Goal: Transaction & Acquisition: Purchase product/service

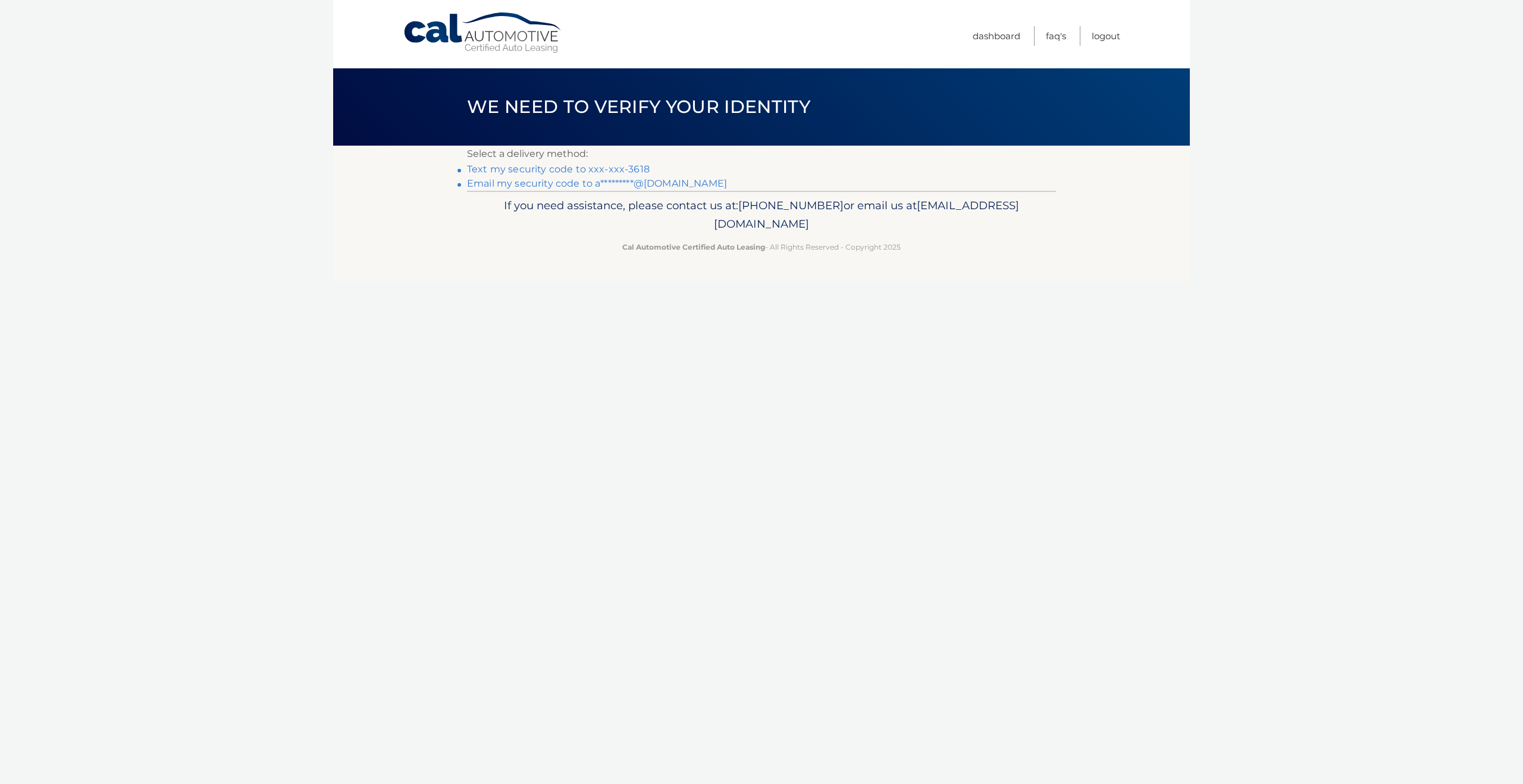
click at [510, 170] on link "Text my security code to xxx-xxx-3618" at bounding box center [558, 169] width 183 height 11
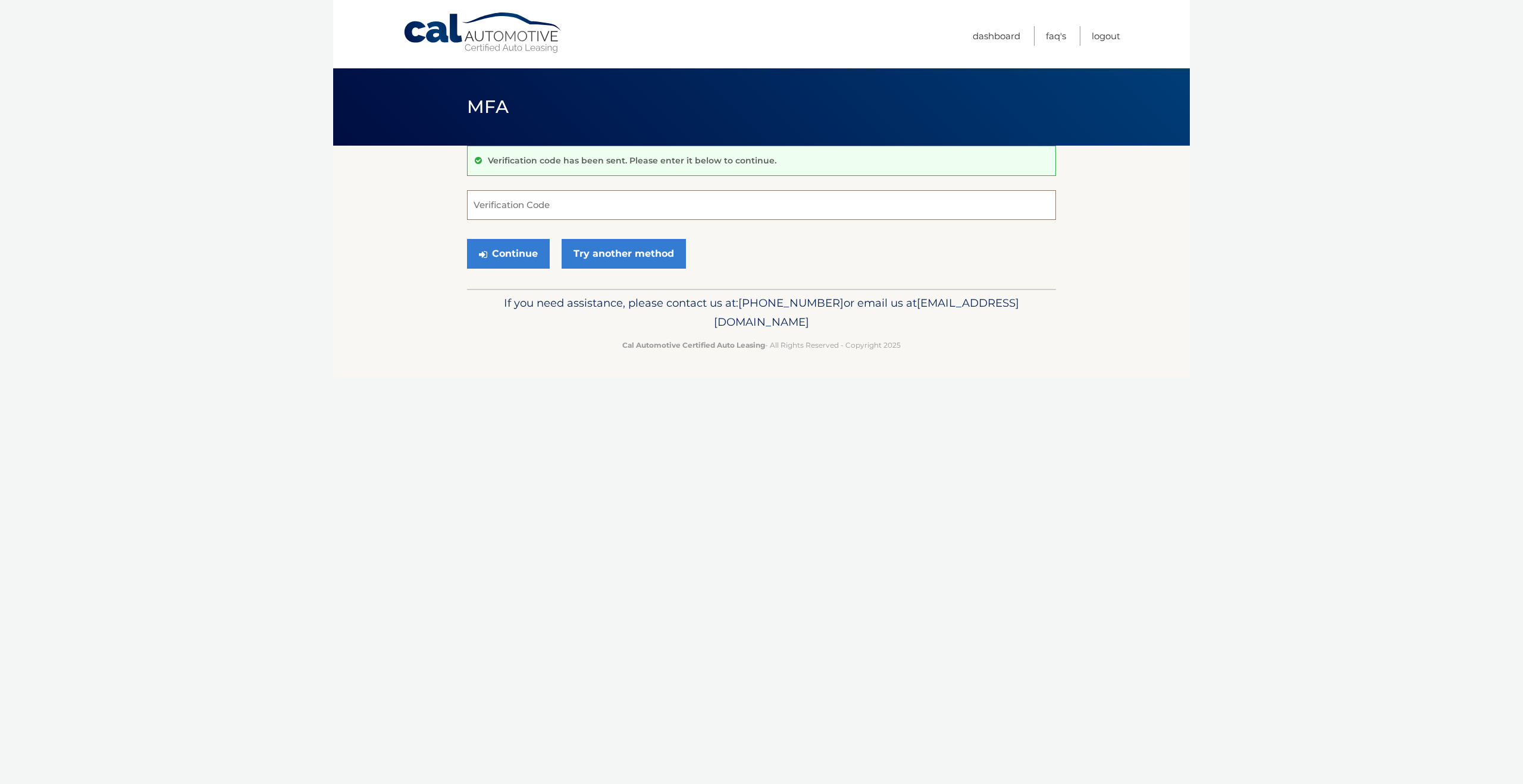
click at [538, 204] on input "Verification Code" at bounding box center [762, 205] width 589 height 30
type input "046069"
click at [508, 256] on button "Continue" at bounding box center [509, 254] width 82 height 30
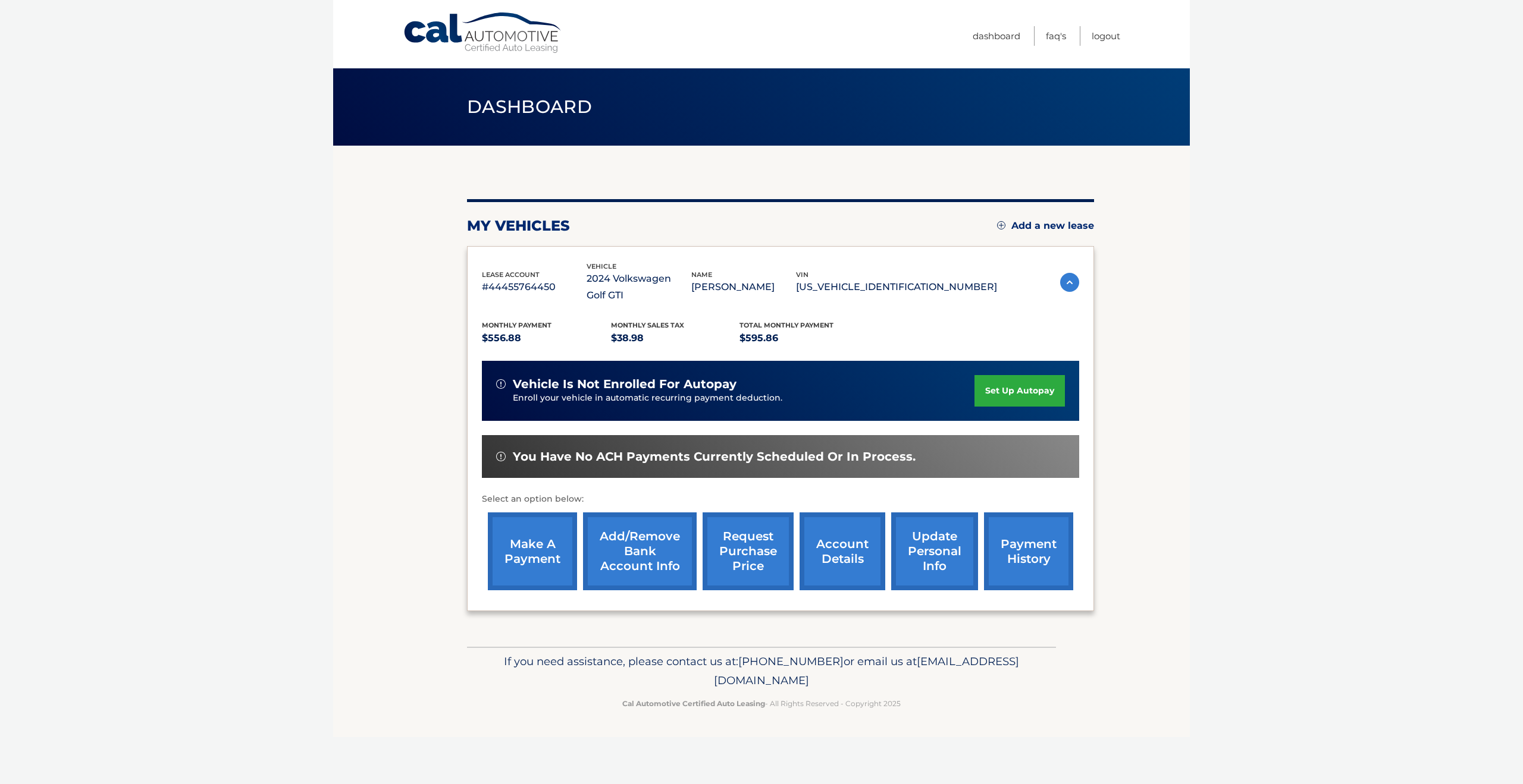
click at [544, 519] on link "make a payment" at bounding box center [532, 550] width 89 height 78
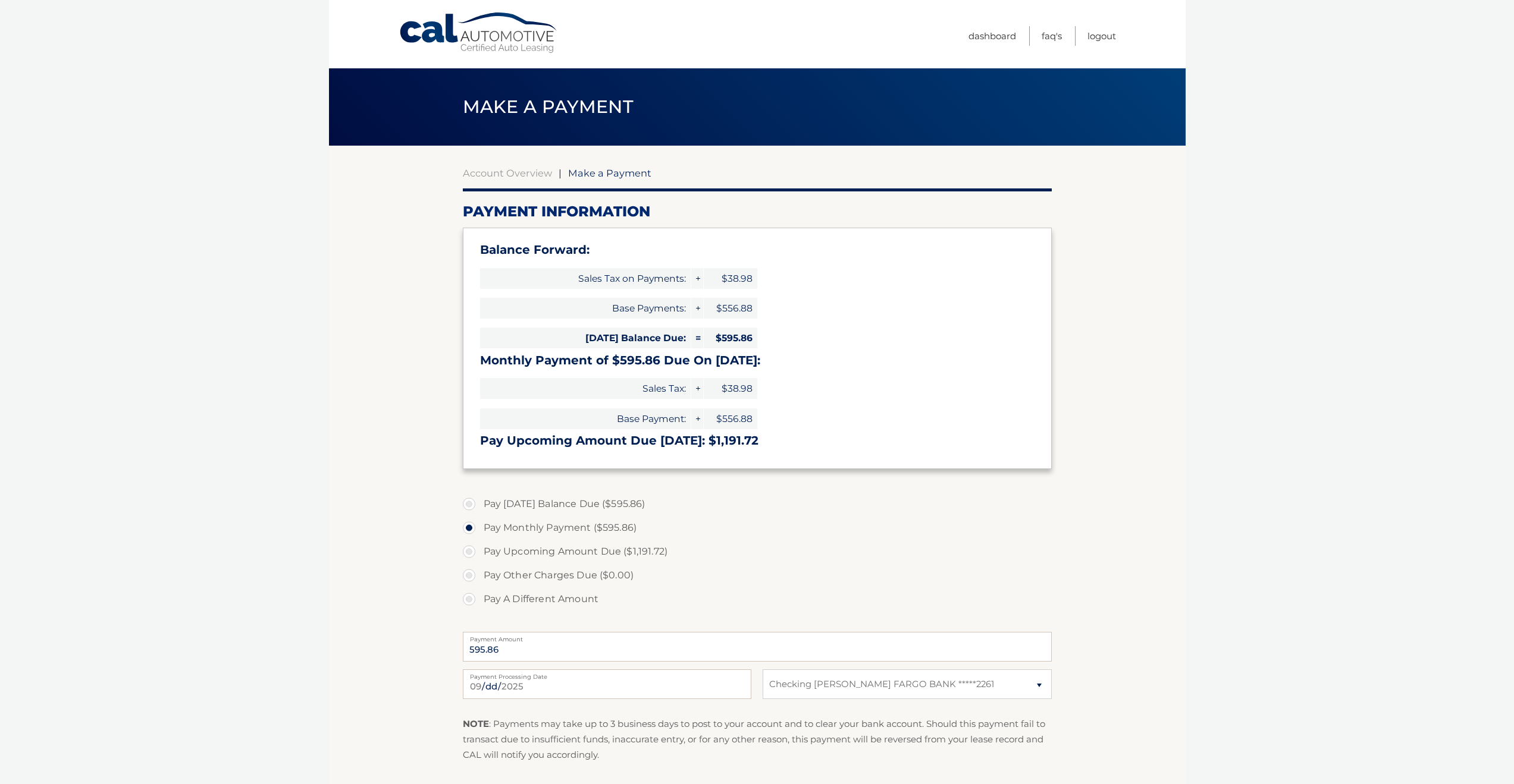
select select "ODgzNTdmYmYtMGExZC00MTY2LTgzMWQtMGU1MjFmMDcxMGU3"
drag, startPoint x: 571, startPoint y: 439, endPoint x: 711, endPoint y: 443, distance: 140.1
click at [709, 443] on h3 "Pay Upcoming Amount Due Oct 28: $1,191.72" at bounding box center [757, 441] width 554 height 15
click at [469, 504] on label "Pay Today's Balance Due ($595.86)" at bounding box center [757, 504] width 589 height 24
click at [469, 504] on input "Pay Today's Balance Due ($595.86)" at bounding box center [473, 502] width 11 height 19
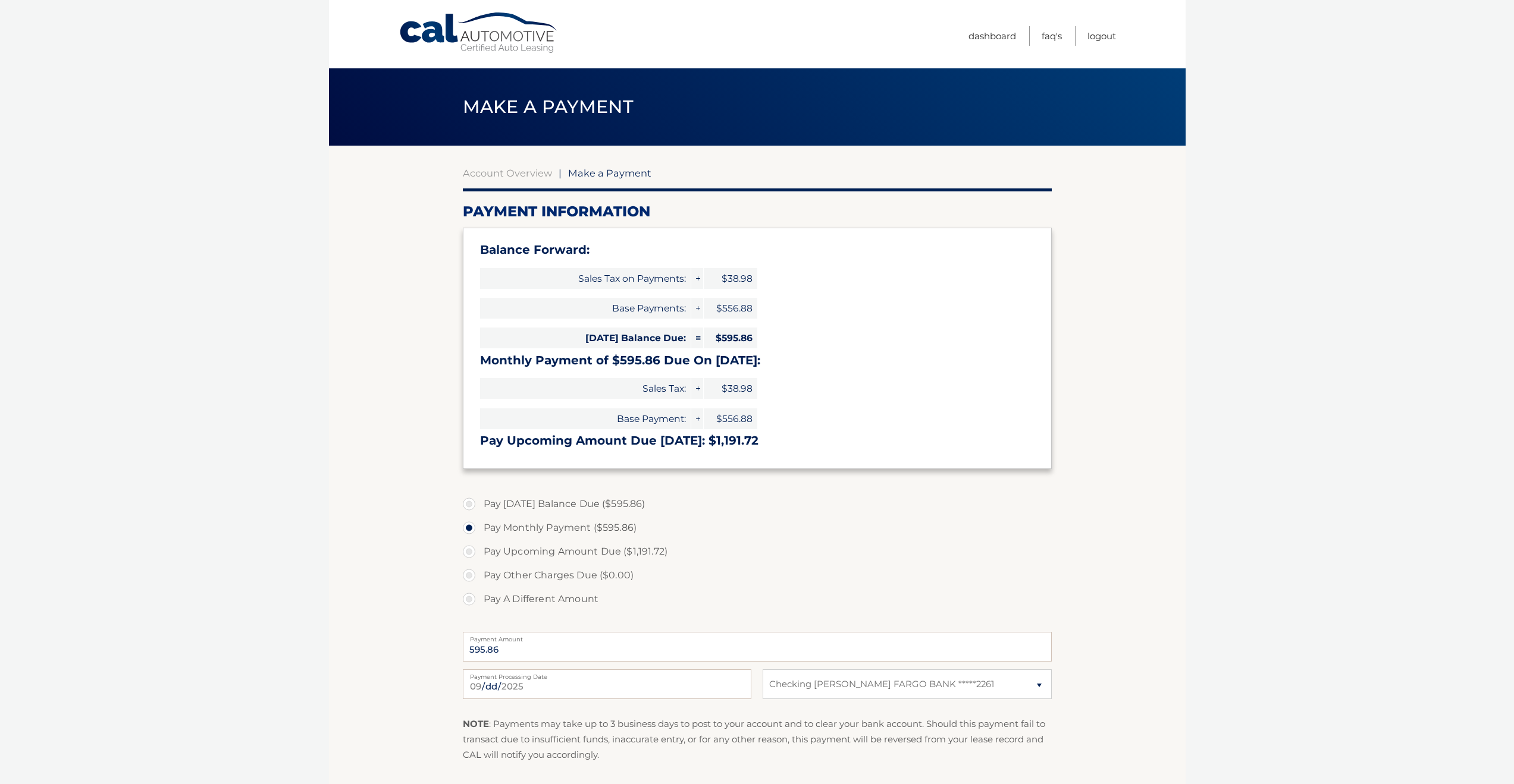
radio input "true"
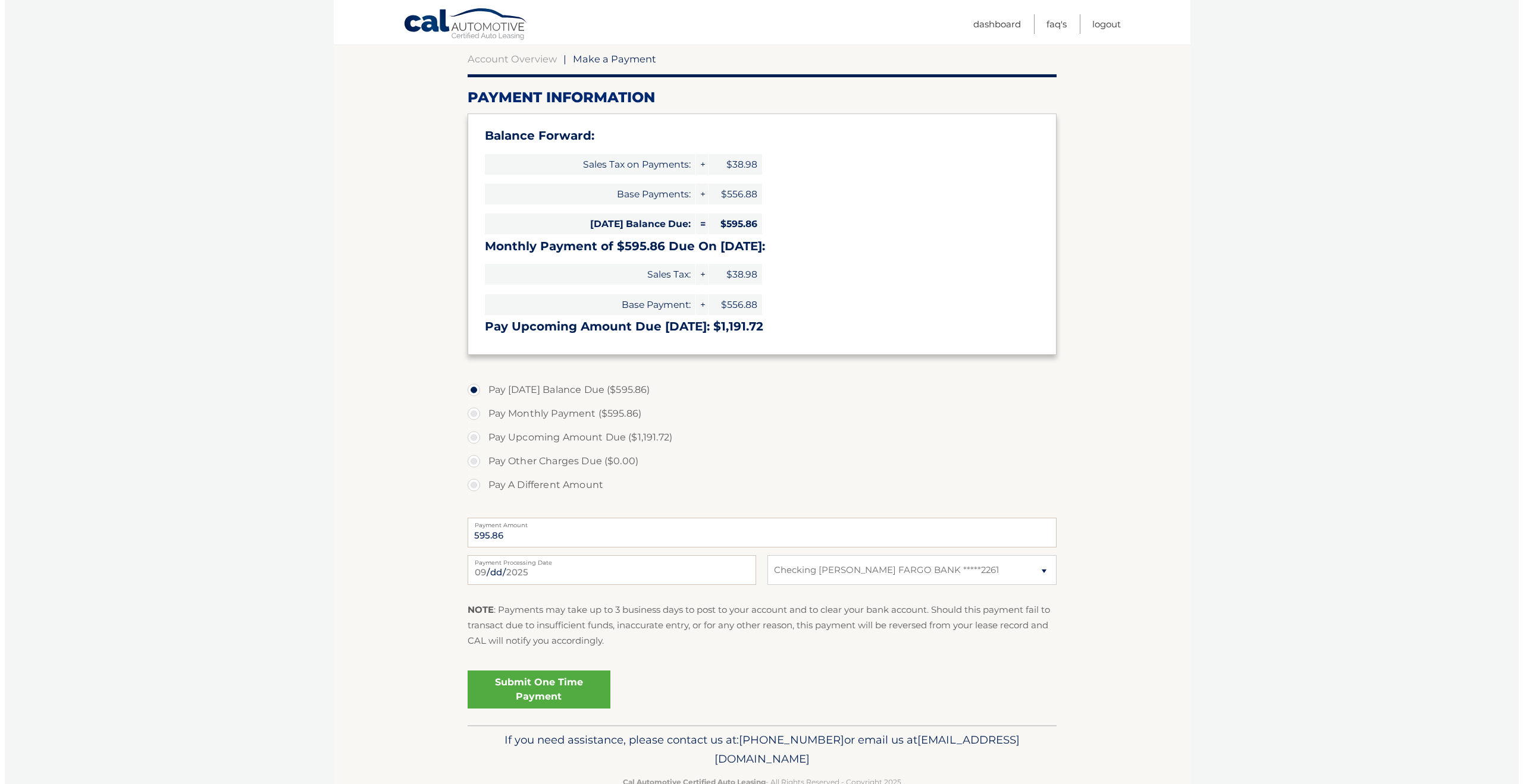
scroll to position [119, 0]
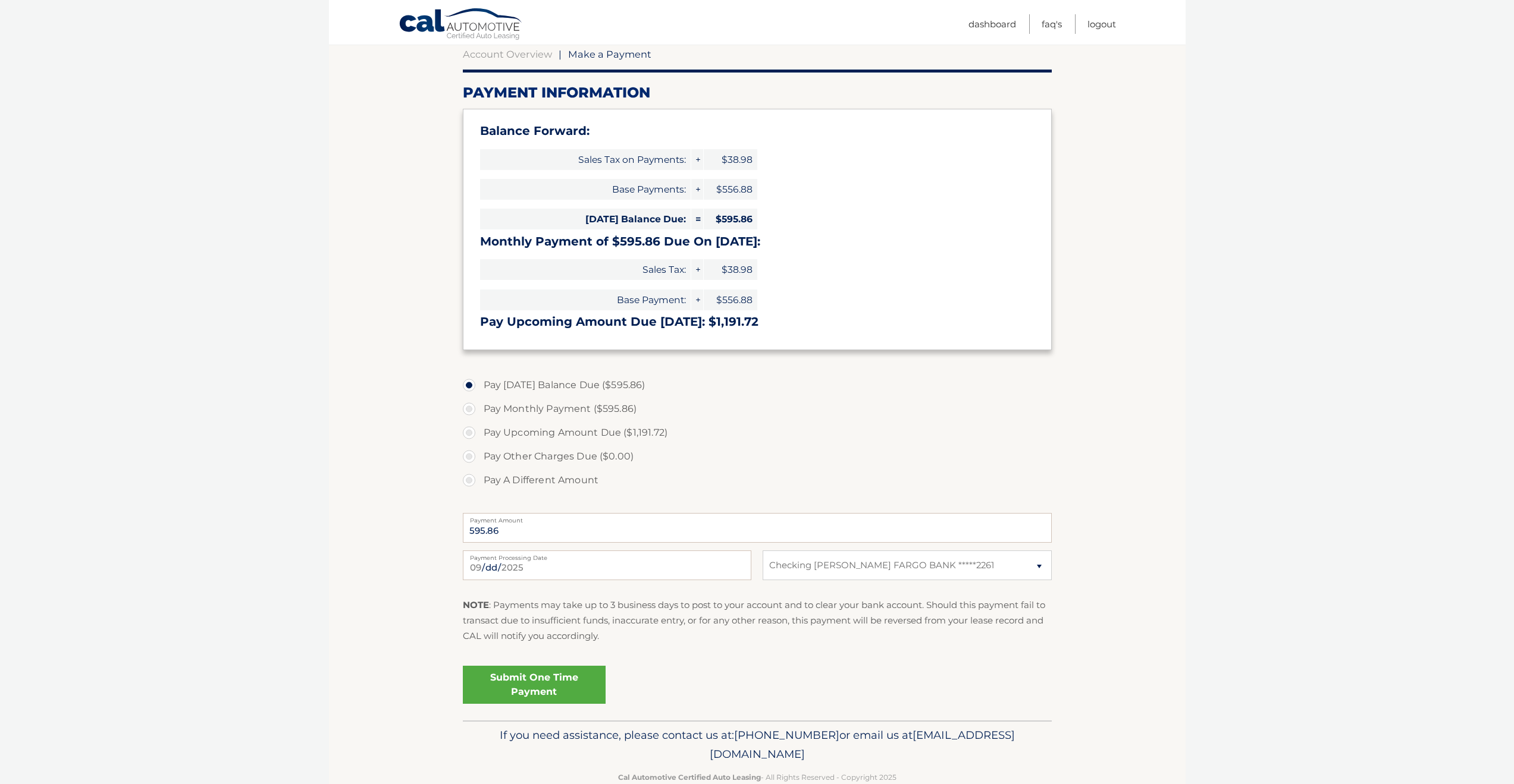
click at [538, 683] on link "Submit One Time Payment" at bounding box center [533, 685] width 143 height 38
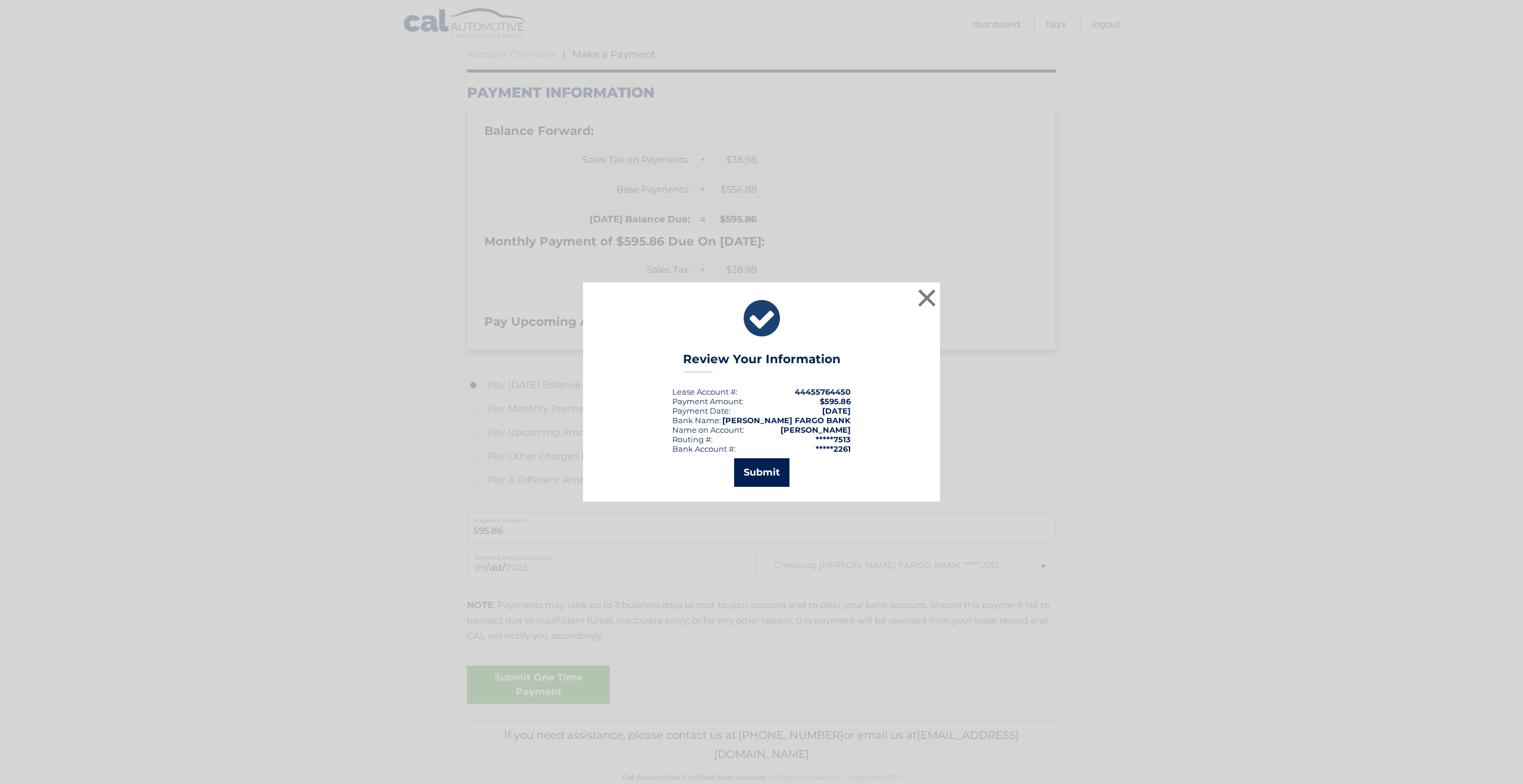
click at [748, 479] on button "Submit" at bounding box center [762, 473] width 56 height 29
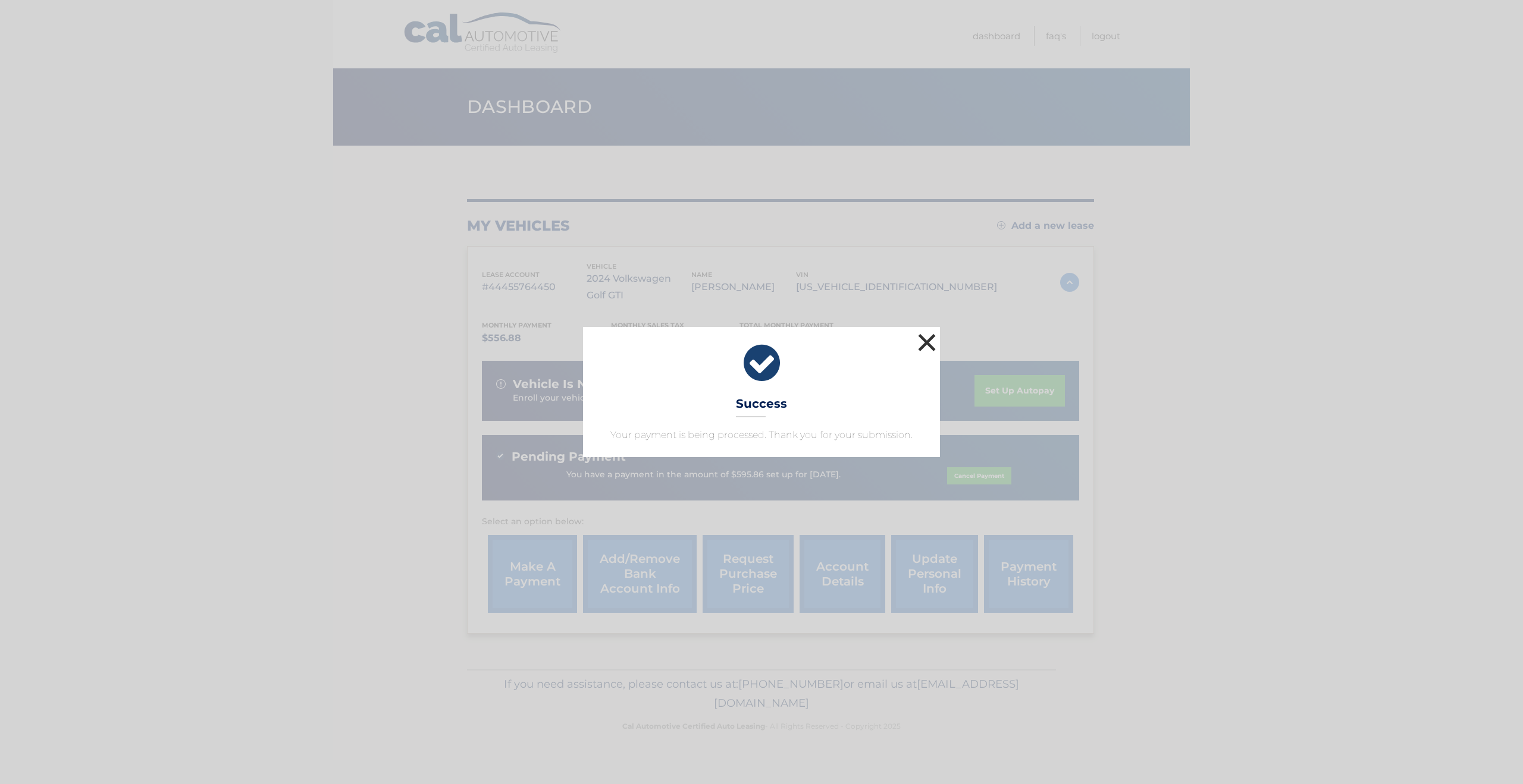
click at [926, 344] on button "×" at bounding box center [926, 342] width 24 height 24
